Goal: Information Seeking & Learning: Check status

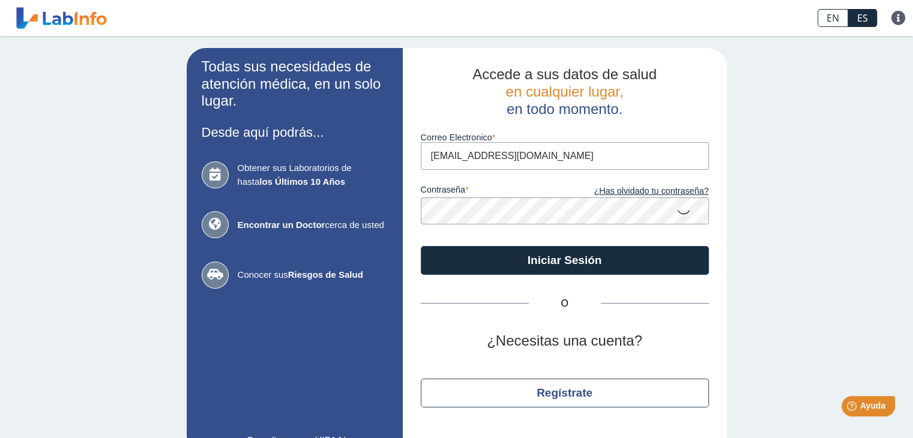
type input "jakinemattei@yahoo.com"
click at [681, 214] on icon at bounding box center [683, 211] width 14 height 23
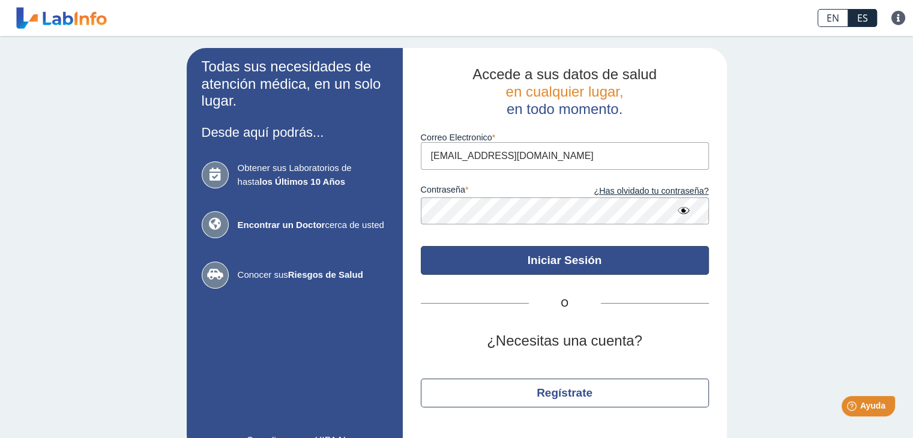
click at [555, 263] on button "Iniciar Sesión" at bounding box center [565, 260] width 288 height 29
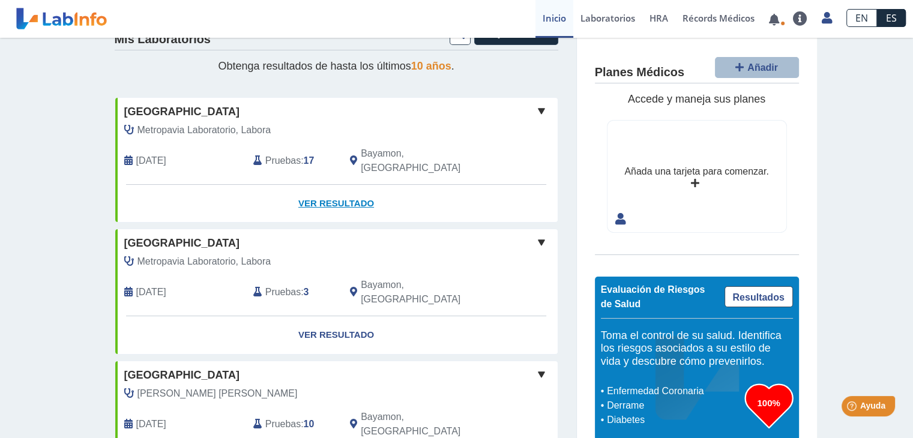
scroll to position [14, 0]
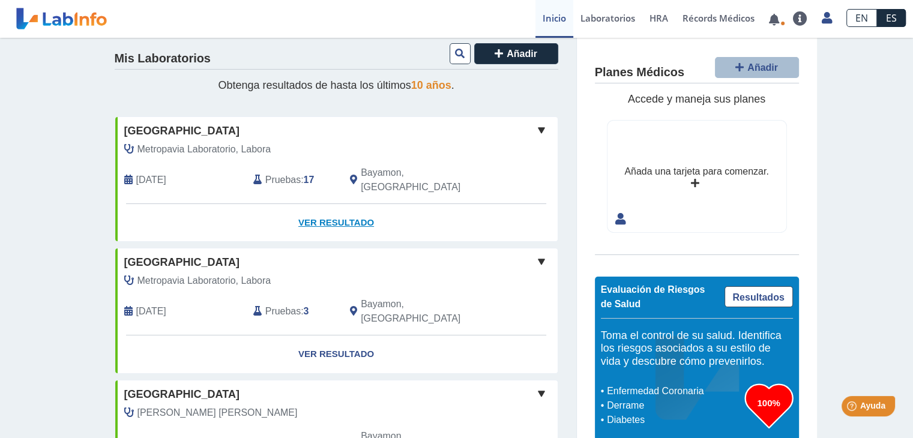
click at [326, 204] on link "Ver Resultado" at bounding box center [336, 223] width 442 height 38
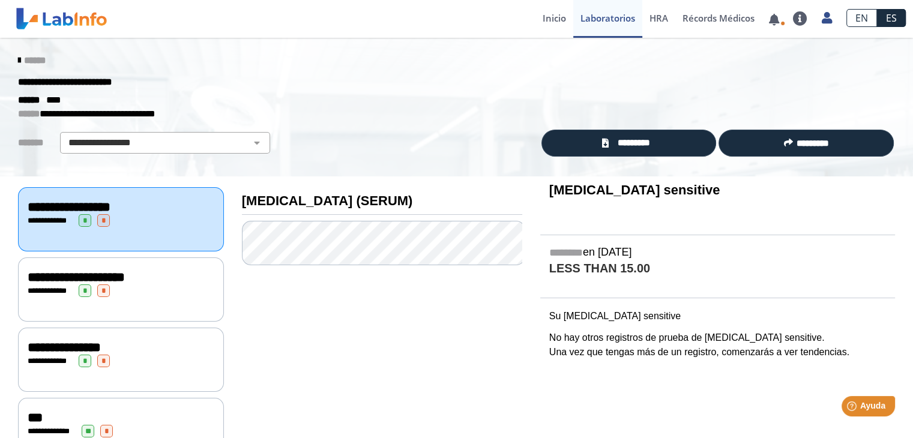
click at [138, 224] on div "**********" at bounding box center [121, 220] width 187 height 13
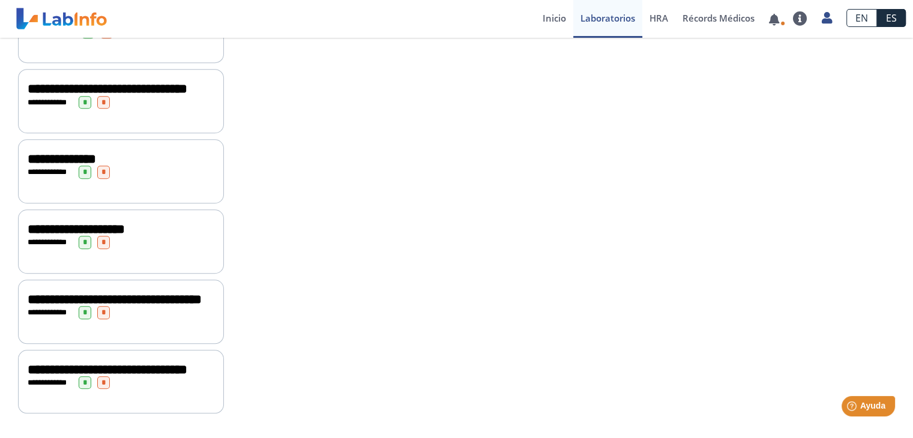
scroll to position [1001, 0]
click at [90, 363] on span "**********" at bounding box center [108, 369] width 160 height 13
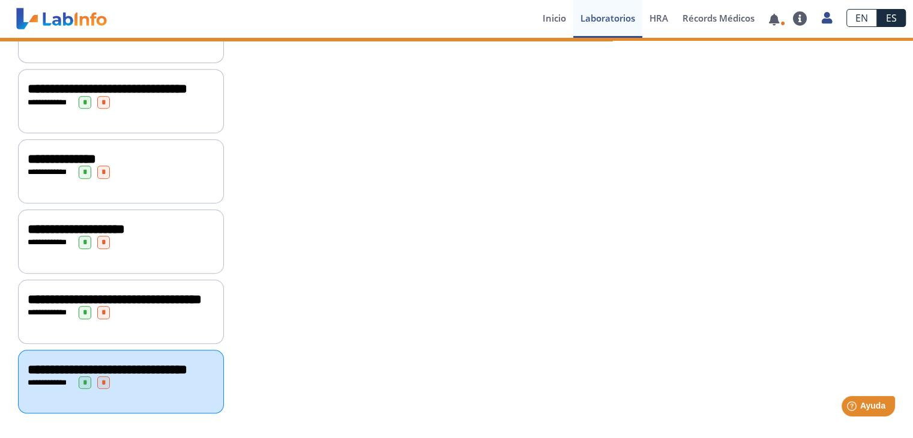
click at [89, 363] on span "**********" at bounding box center [108, 369] width 160 height 13
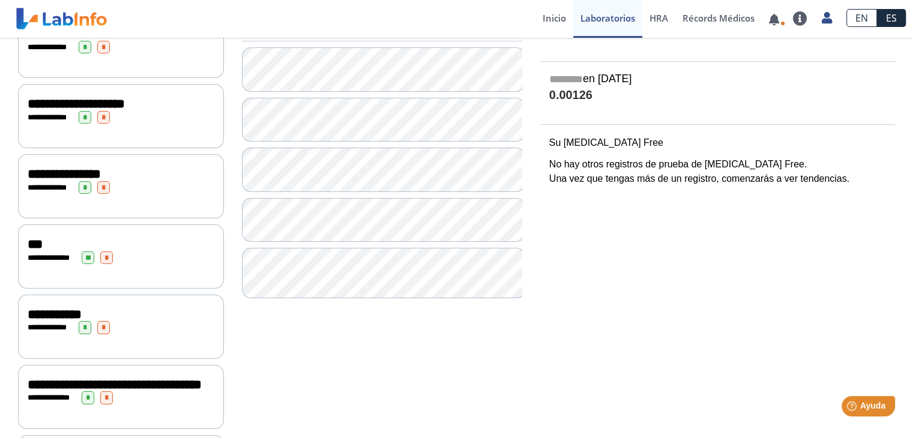
scroll to position [180, 0]
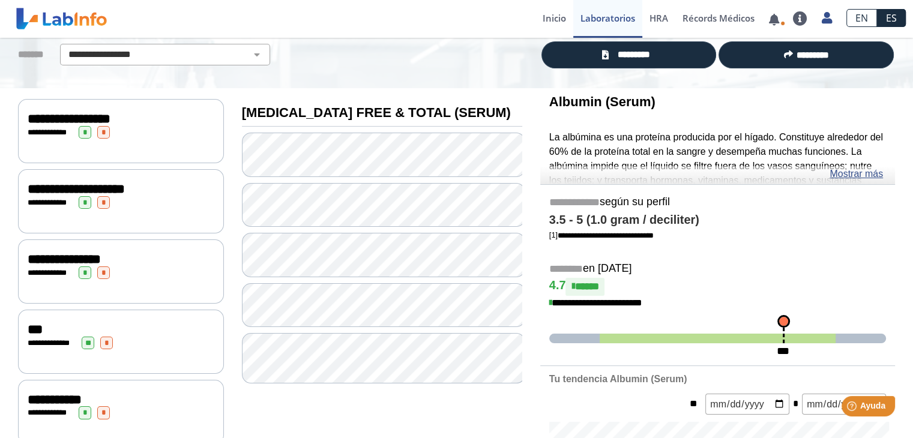
scroll to position [60, 0]
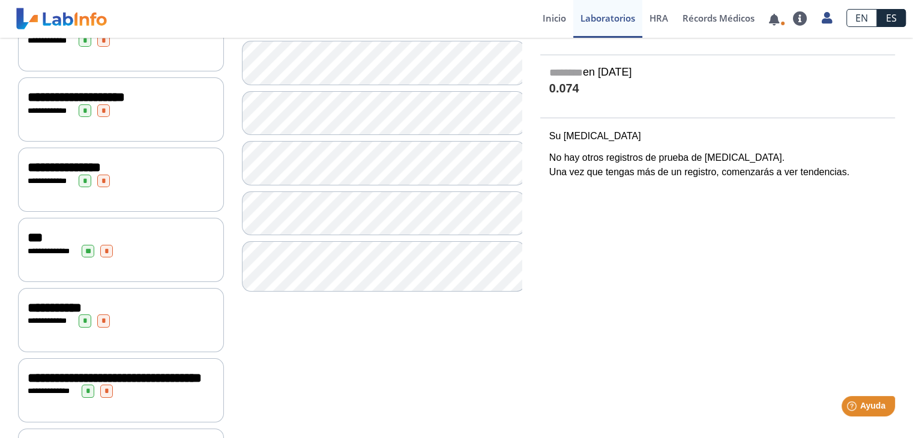
scroll to position [120, 0]
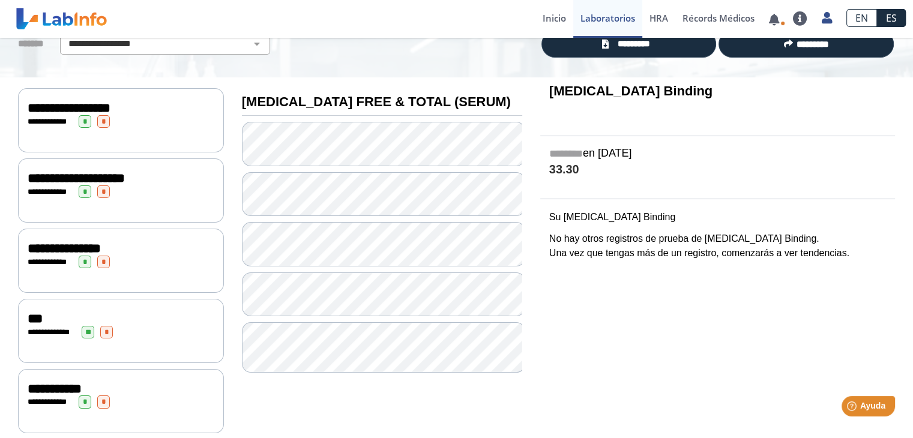
scroll to position [120, 0]
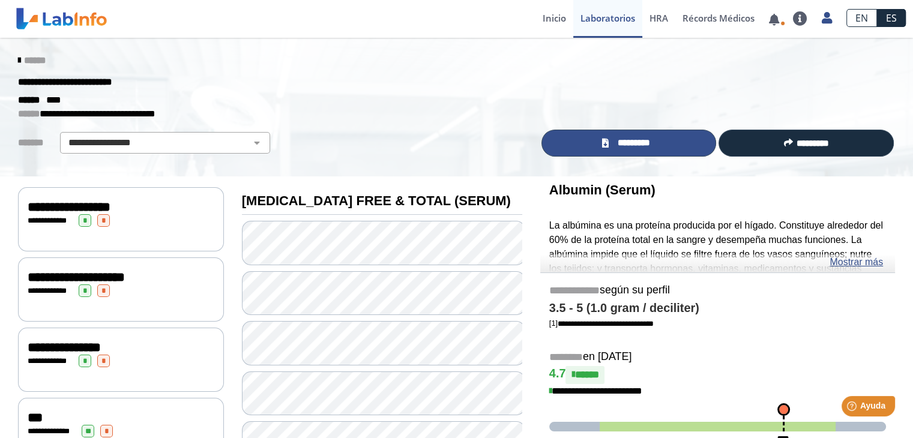
click at [625, 149] on link "*********" at bounding box center [628, 143] width 175 height 27
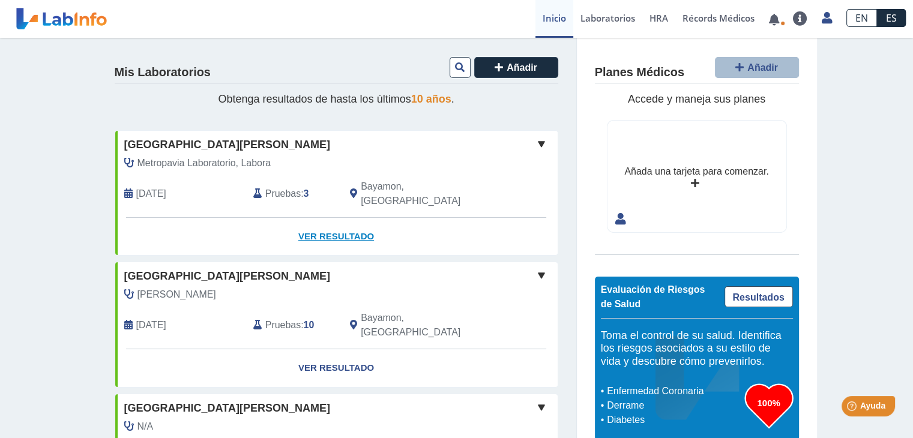
click at [349, 220] on link "Ver Resultado" at bounding box center [336, 237] width 442 height 38
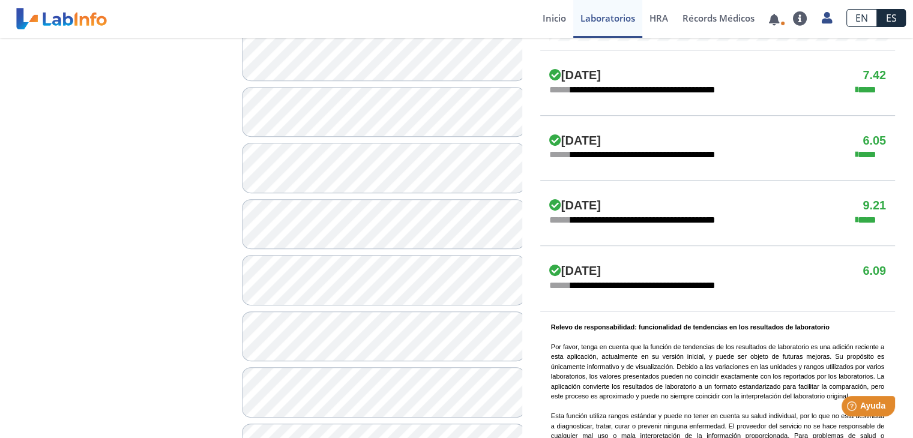
scroll to position [660, 0]
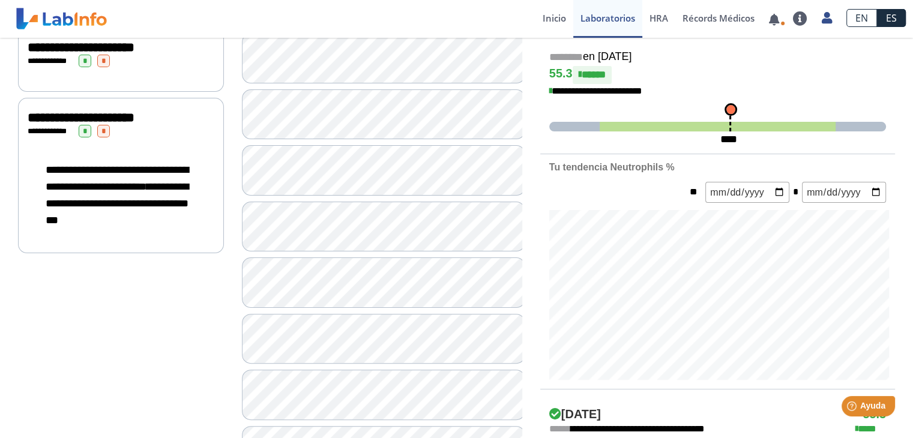
scroll to position [180, 0]
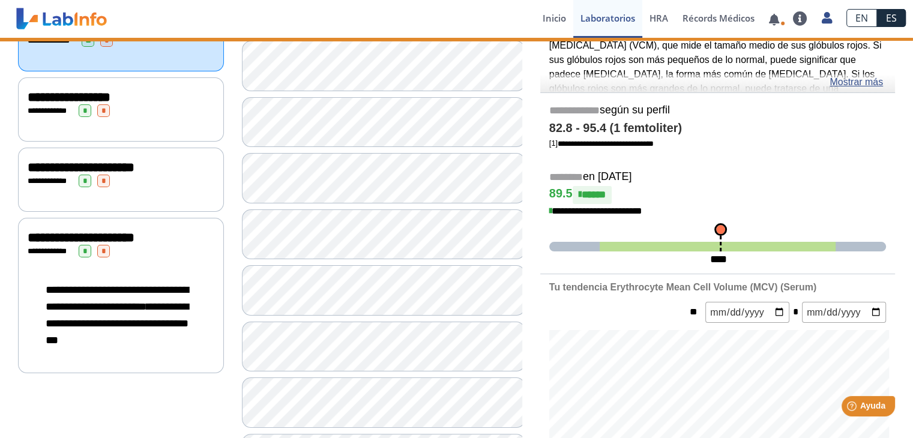
scroll to position [240, 0]
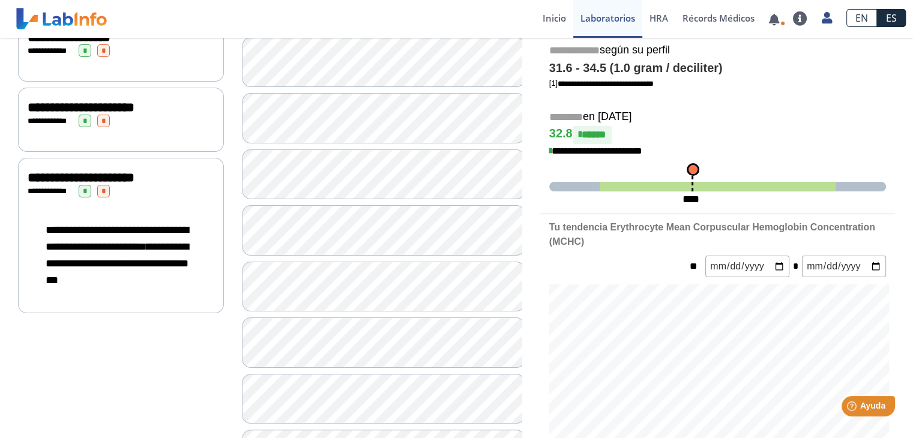
scroll to position [300, 0]
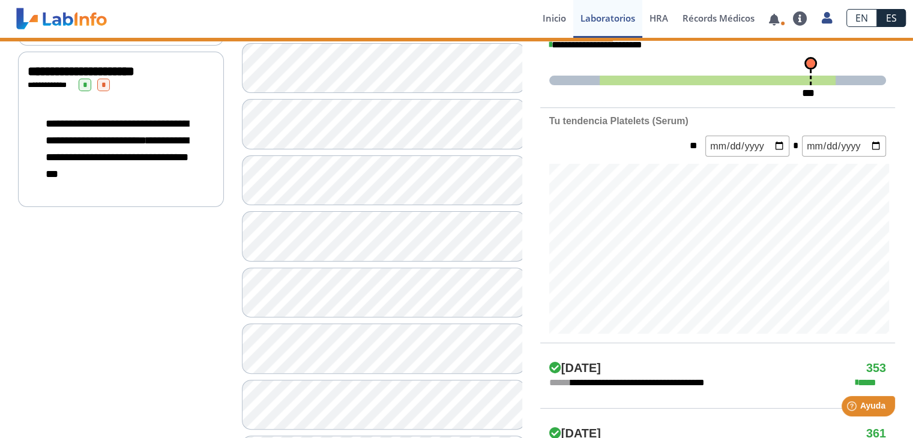
scroll to position [420, 0]
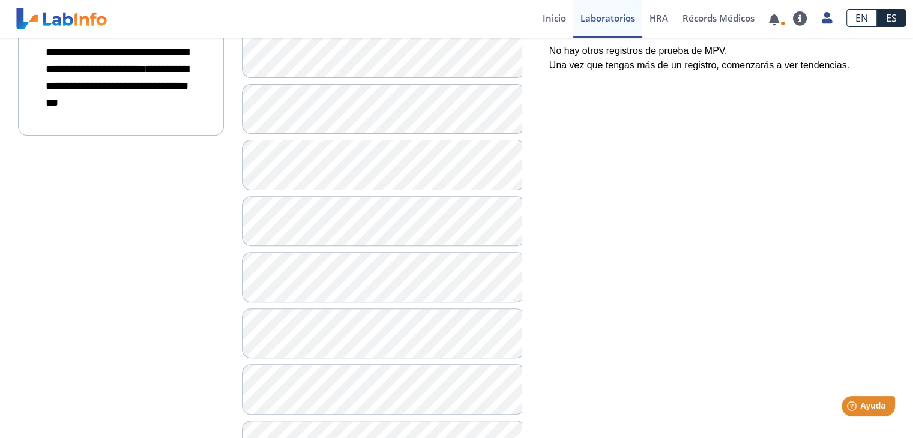
scroll to position [420, 0]
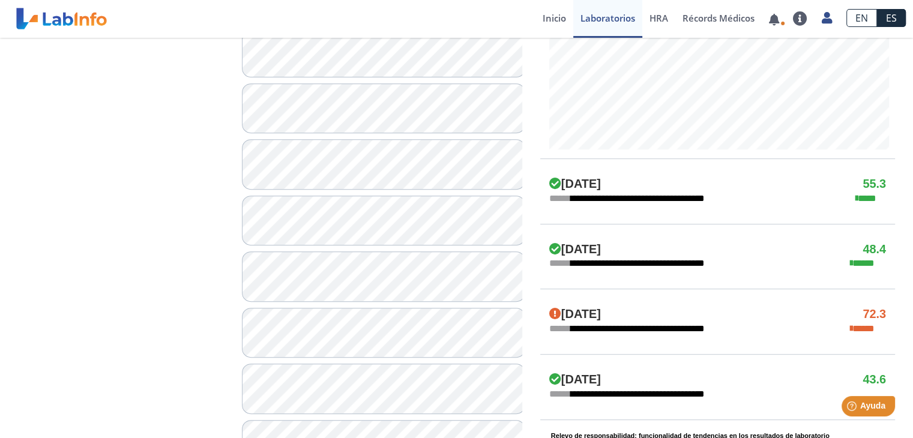
scroll to position [540, 0]
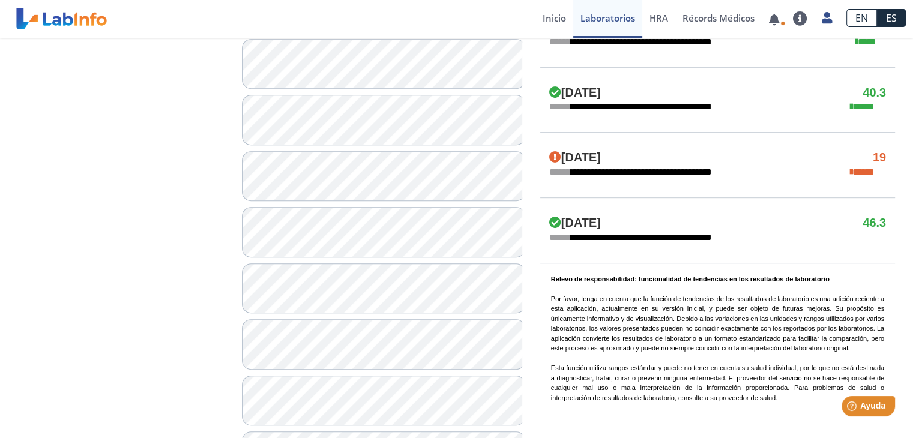
scroll to position [720, 0]
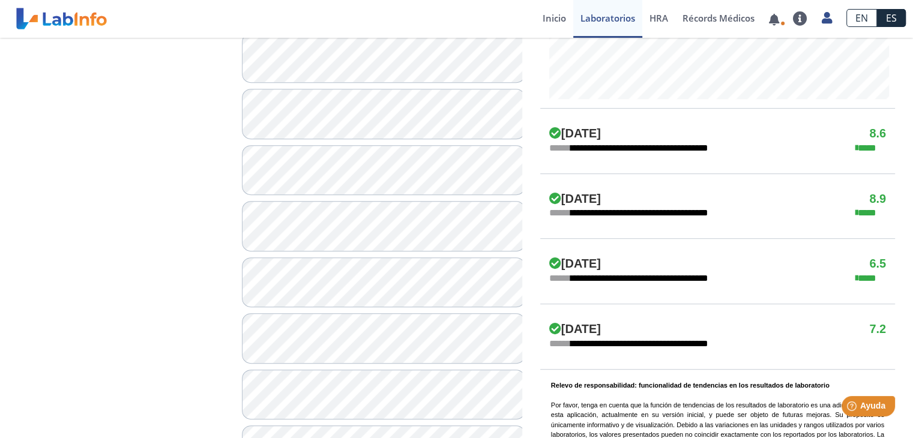
scroll to position [600, 0]
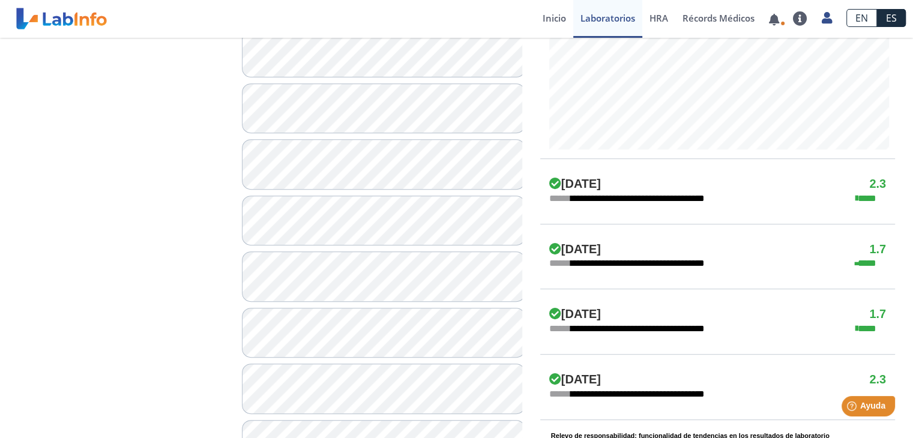
scroll to position [540, 0]
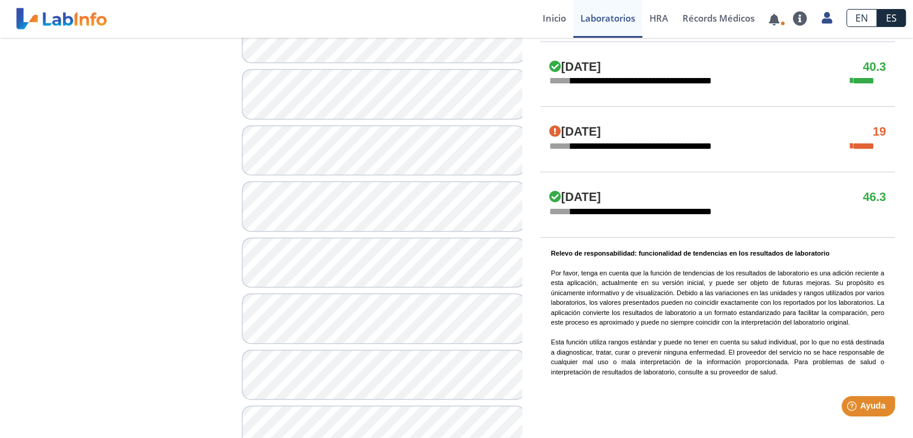
scroll to position [720, 0]
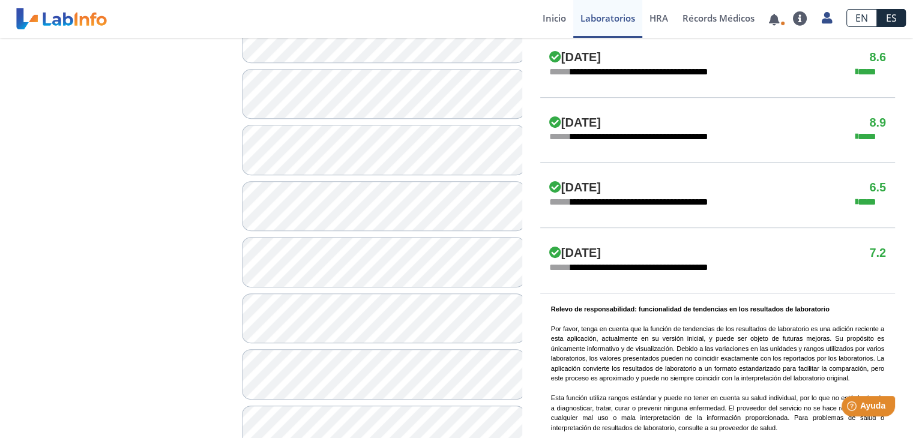
scroll to position [660, 0]
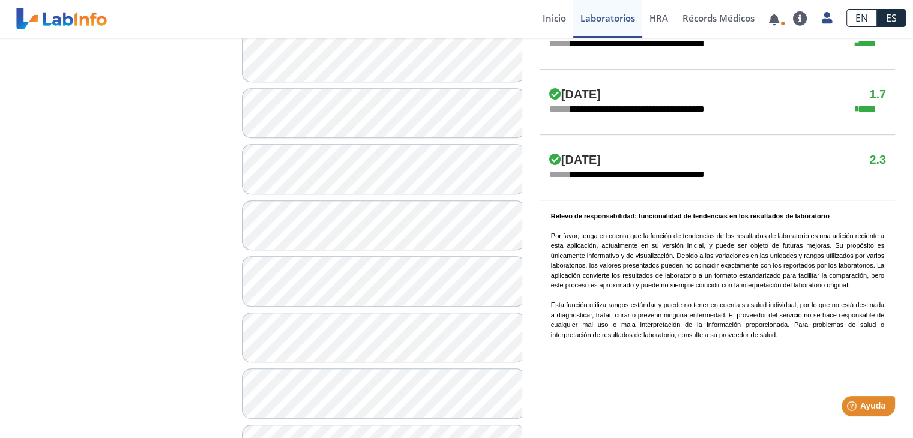
scroll to position [780, 0]
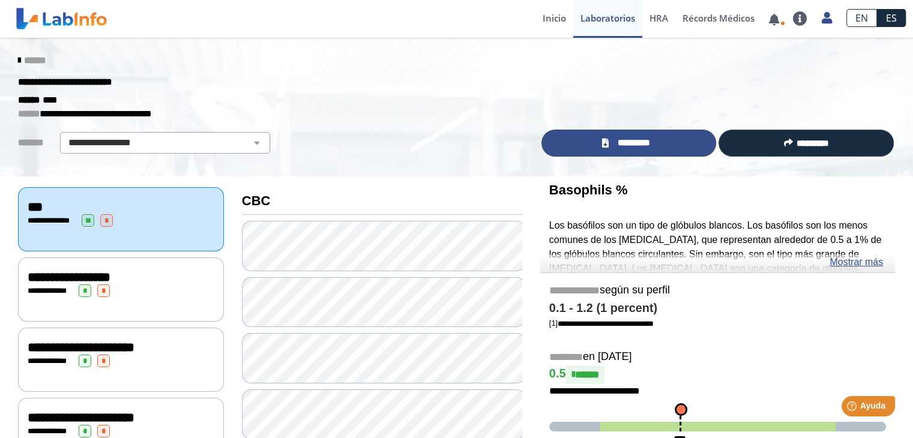
click at [645, 142] on span "*********" at bounding box center [634, 143] width 44 height 14
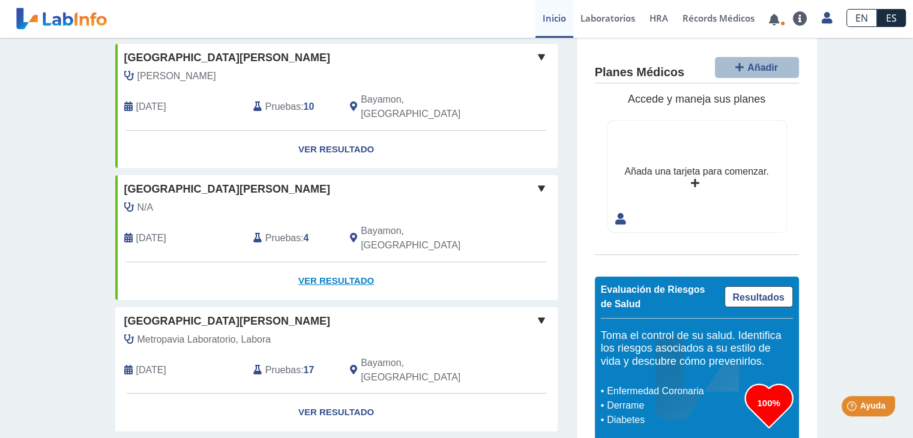
scroll to position [60, 0]
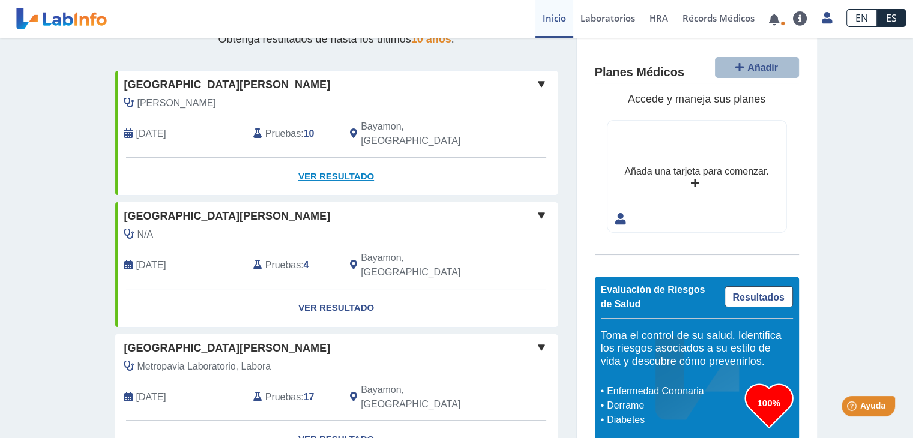
click at [328, 159] on link "Ver Resultado" at bounding box center [336, 177] width 442 height 38
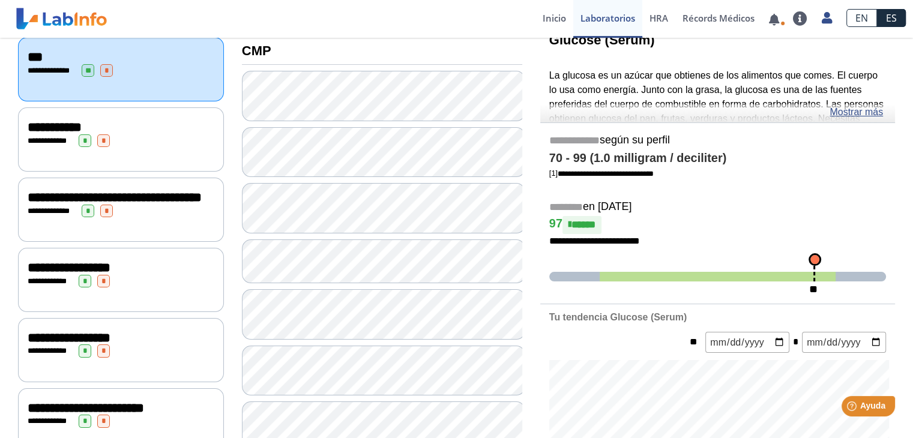
scroll to position [120, 0]
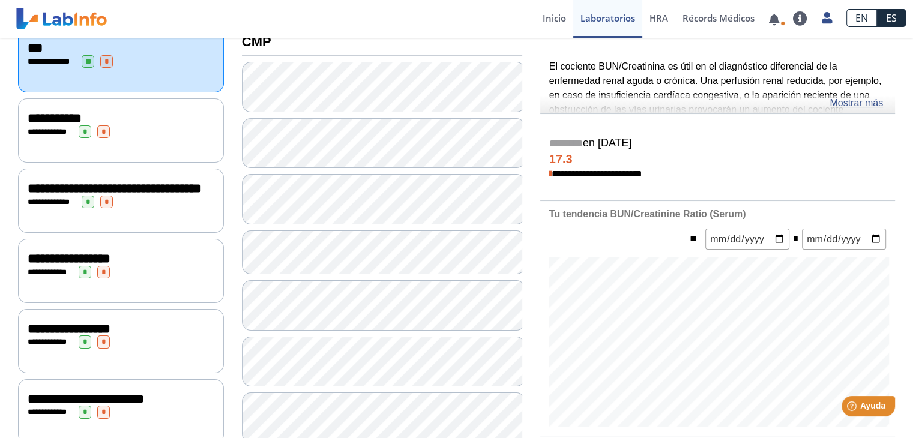
scroll to position [180, 0]
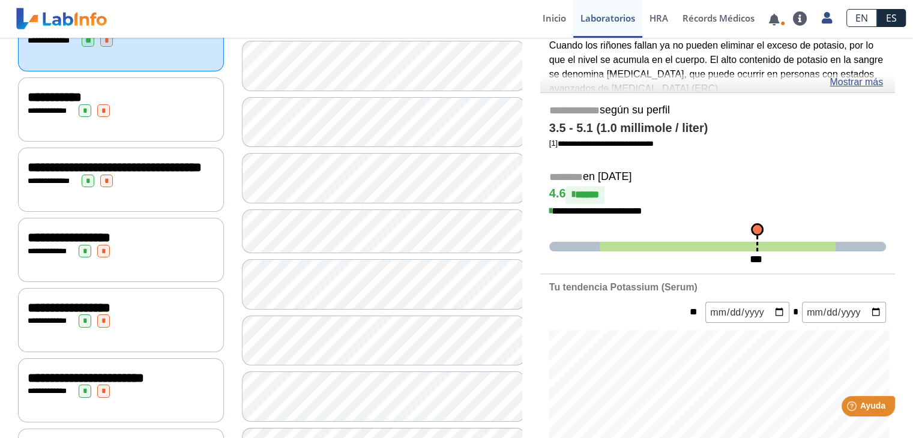
scroll to position [240, 0]
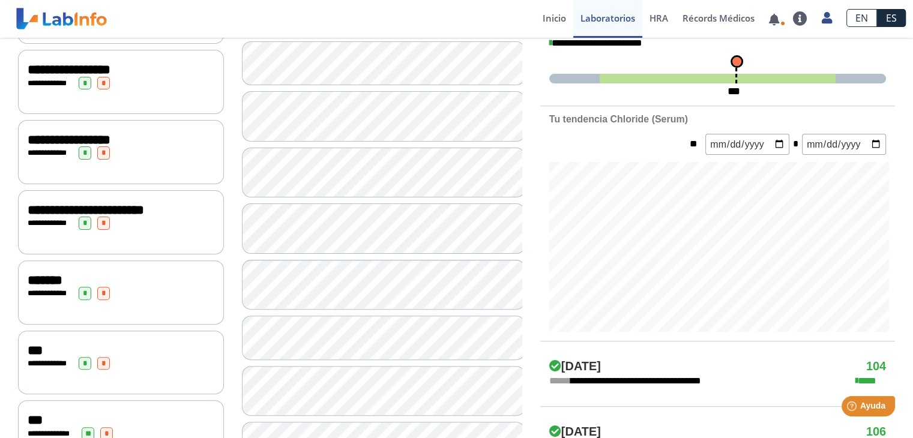
scroll to position [360, 0]
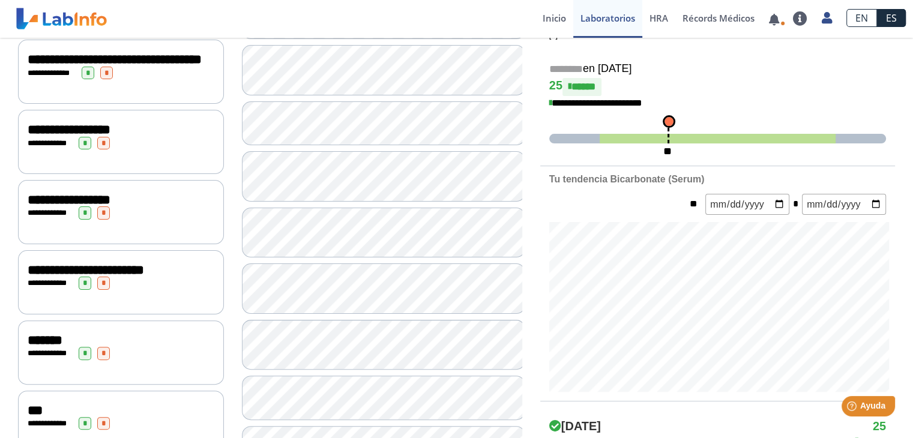
scroll to position [300, 0]
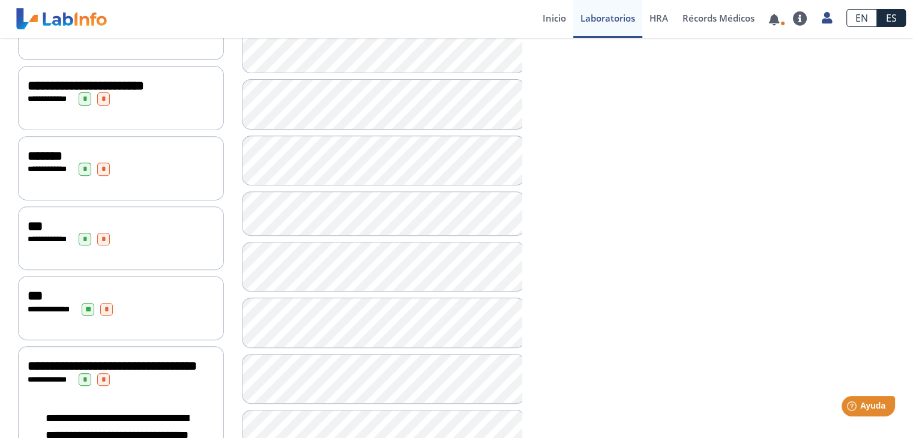
scroll to position [480, 0]
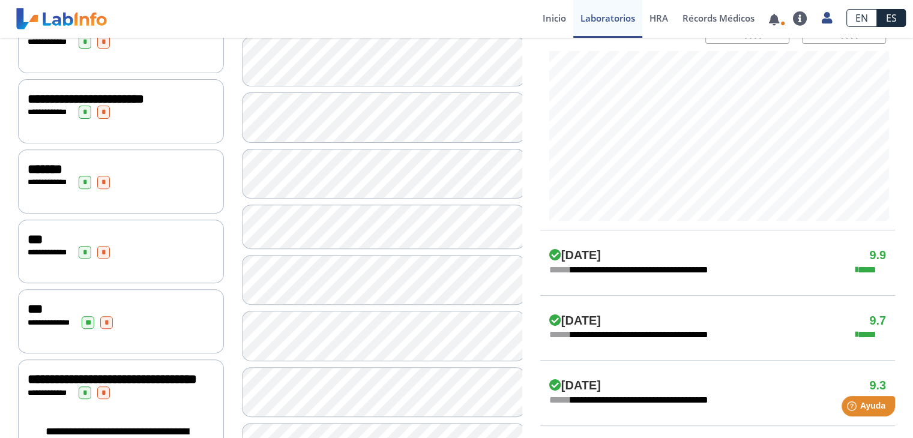
scroll to position [480, 0]
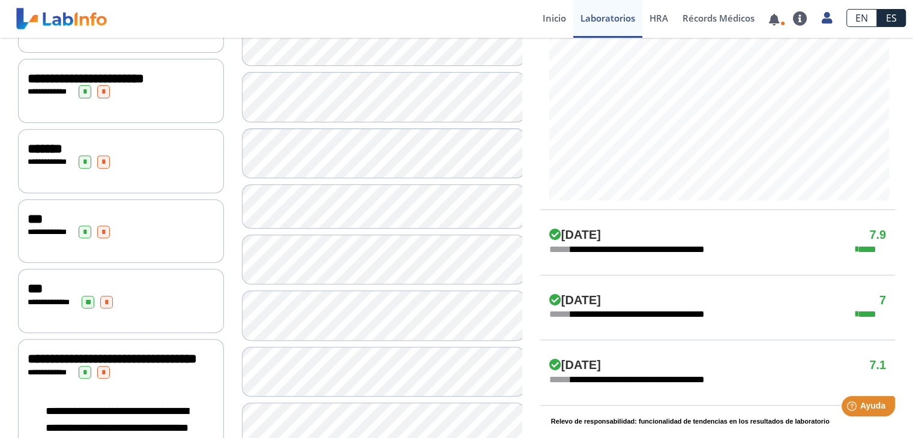
scroll to position [480, 0]
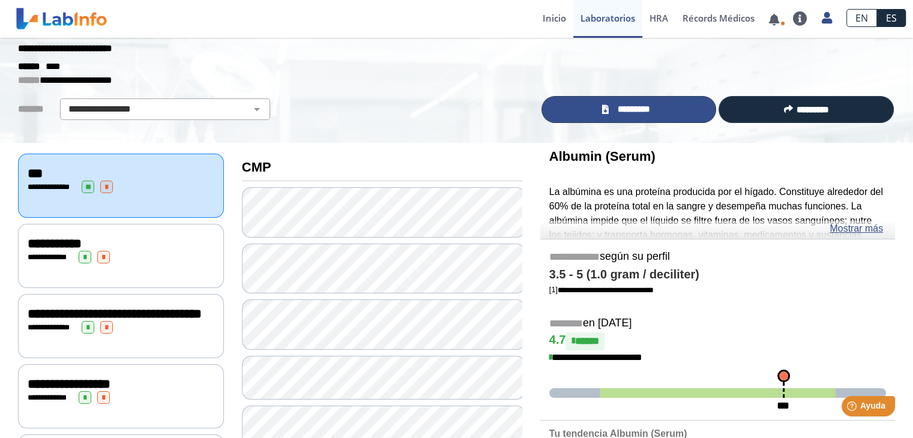
scroll to position [16, 0]
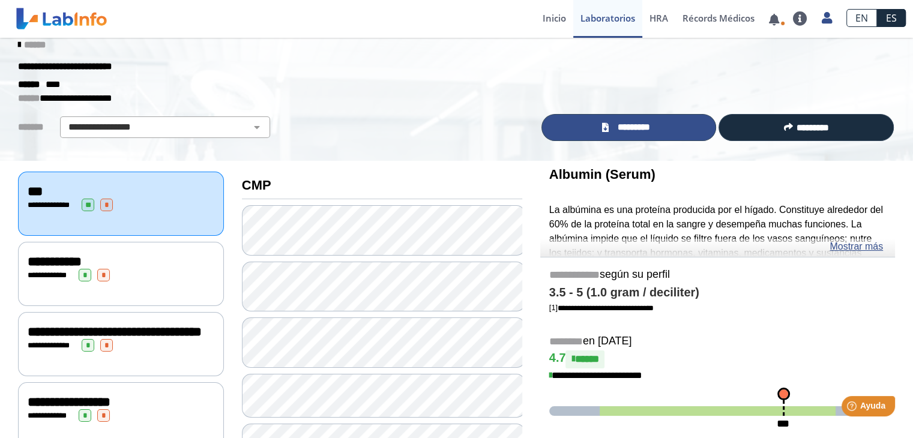
click at [666, 122] on link "*********" at bounding box center [628, 127] width 175 height 27
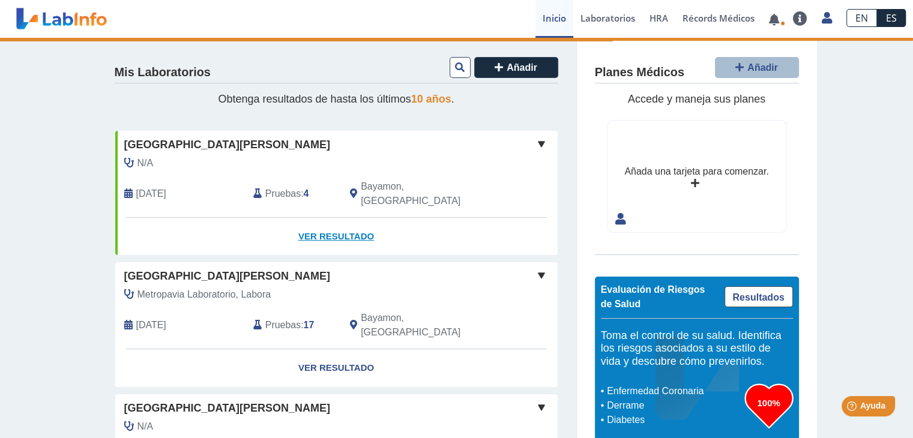
click at [322, 220] on link "Ver Resultado" at bounding box center [336, 237] width 442 height 38
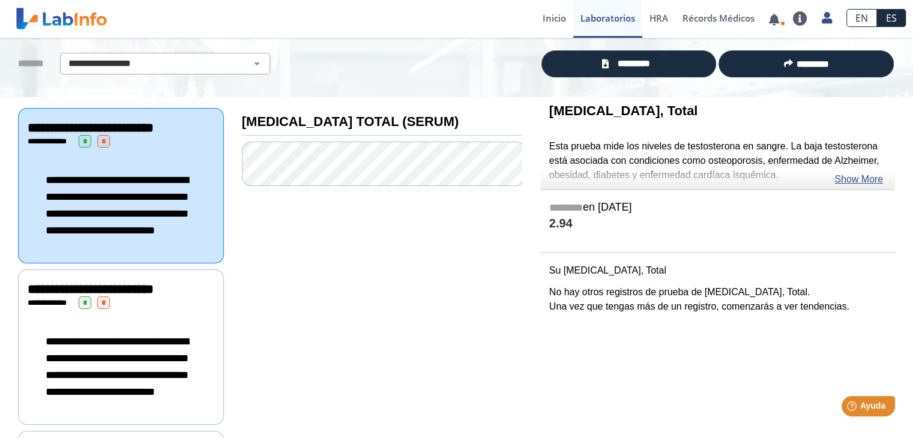
scroll to position [60, 0]
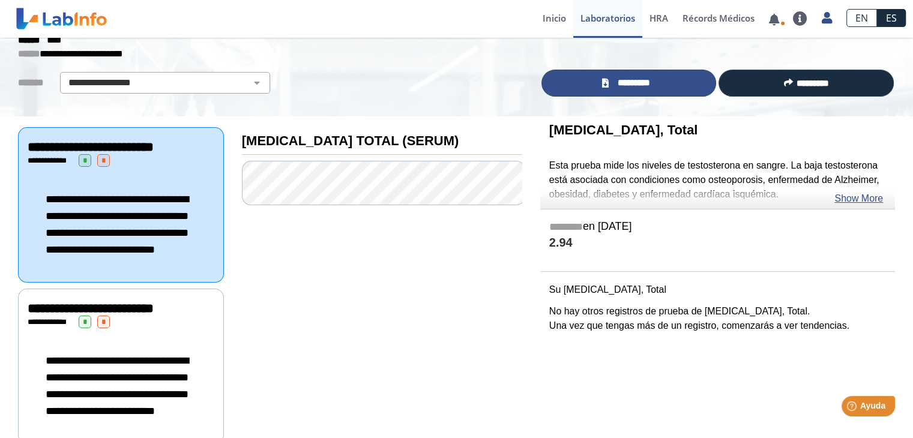
drag, startPoint x: 302, startPoint y: 230, endPoint x: 649, endPoint y: 86, distance: 375.6
click at [650, 86] on span "*********" at bounding box center [634, 83] width 44 height 14
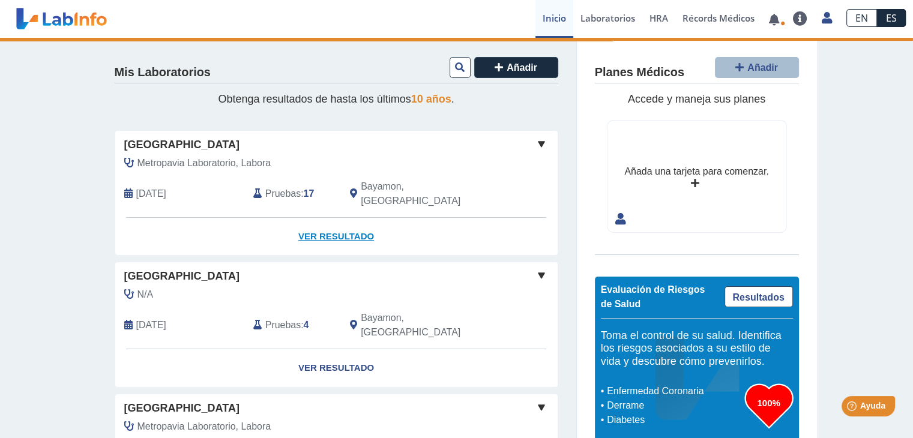
click at [320, 220] on link "Ver Resultado" at bounding box center [336, 237] width 442 height 38
click at [329, 222] on link "Ver Resultado" at bounding box center [336, 237] width 442 height 38
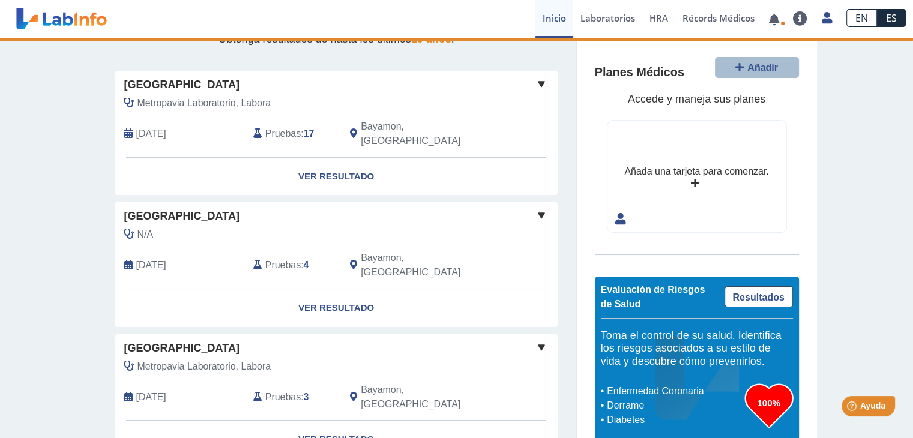
scroll to position [60, 0]
click at [331, 163] on link "Ver Resultado" at bounding box center [336, 177] width 442 height 38
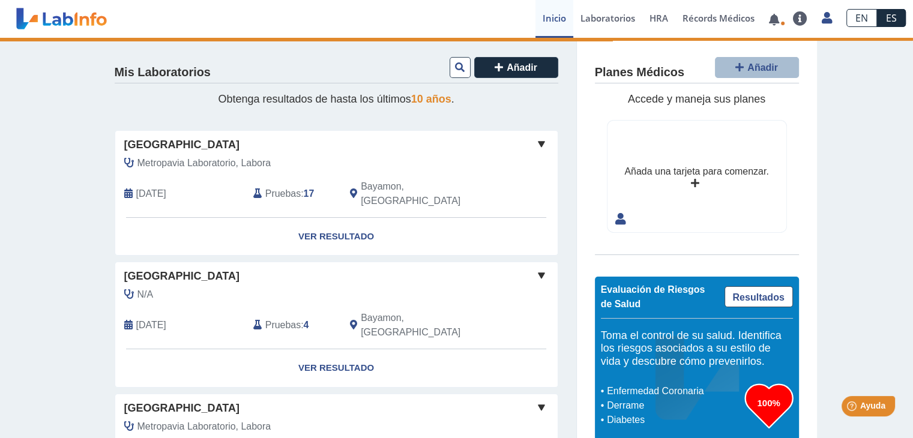
scroll to position [0, 0]
click at [534, 143] on span at bounding box center [541, 144] width 14 height 14
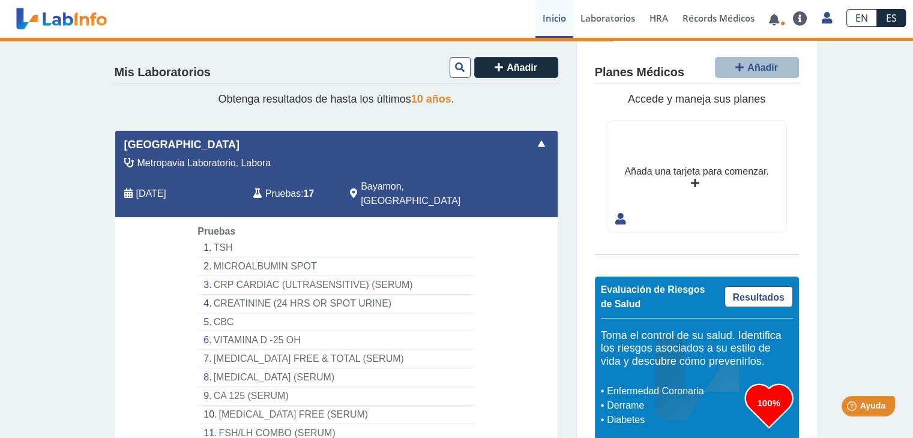
click at [535, 143] on span at bounding box center [541, 144] width 14 height 14
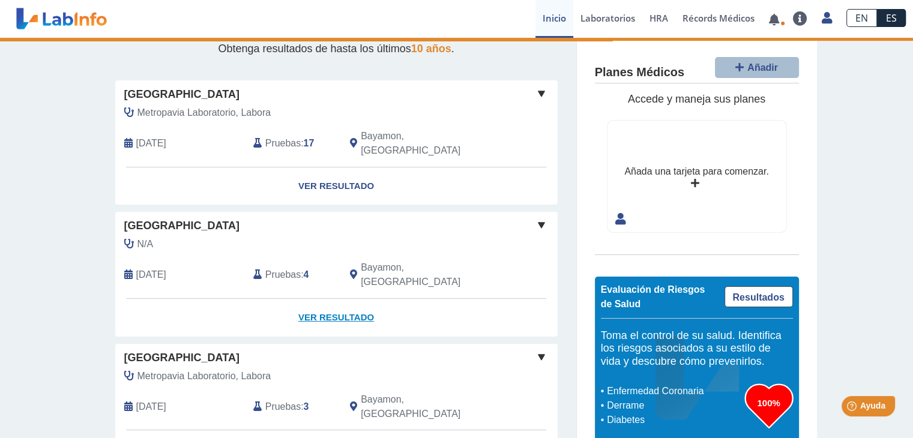
scroll to position [120, 0]
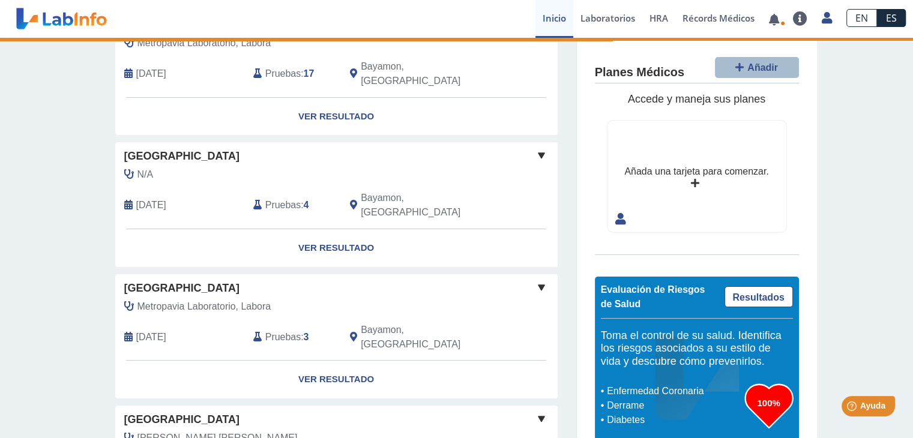
click at [535, 148] on span at bounding box center [541, 155] width 14 height 14
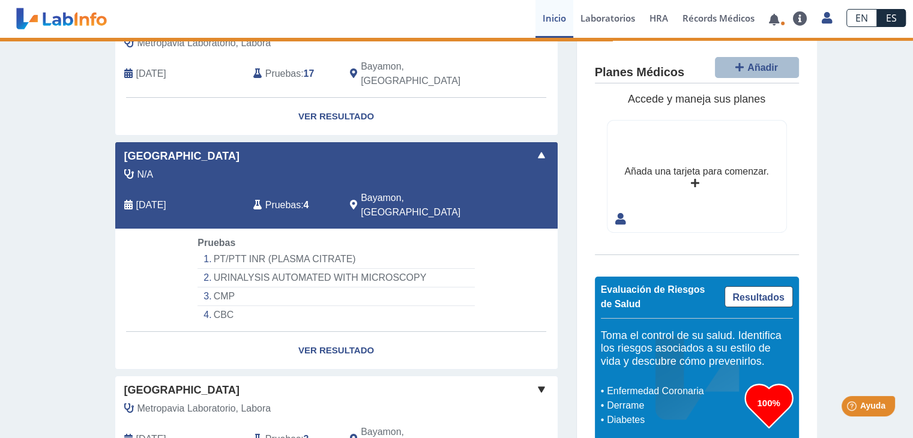
click at [535, 148] on span at bounding box center [541, 155] width 14 height 14
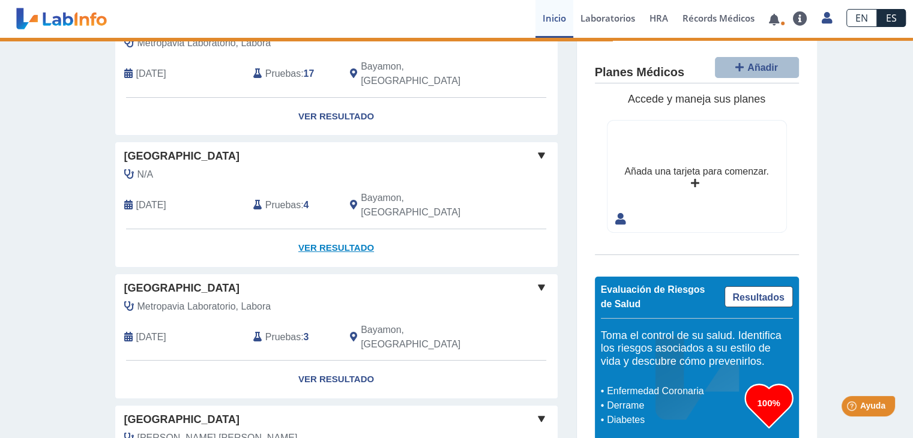
click at [322, 229] on link "Ver Resultado" at bounding box center [336, 248] width 442 height 38
